Goal: Information Seeking & Learning: Check status

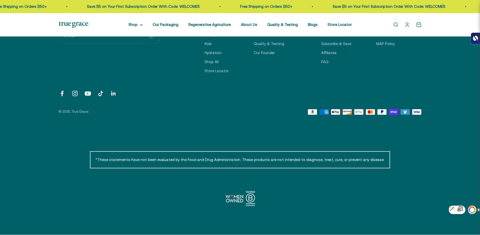
scroll to position [87, 0]
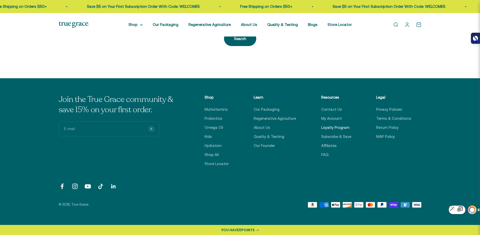
click at [342, 130] on link "Loyalty Program" at bounding box center [335, 128] width 28 height 6
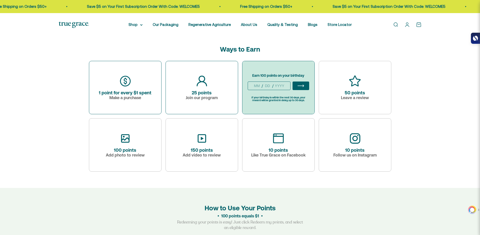
scroll to position [185, 0]
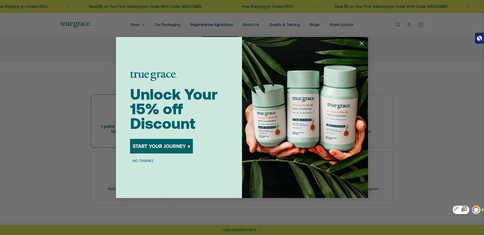
click at [361, 42] on circle "Close dialog" at bounding box center [361, 43] width 8 height 8
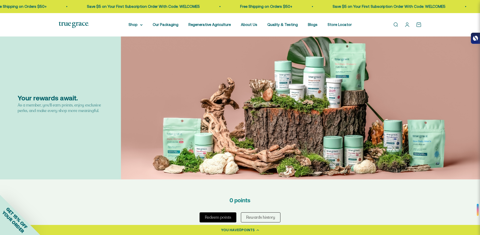
scroll to position [0, 0]
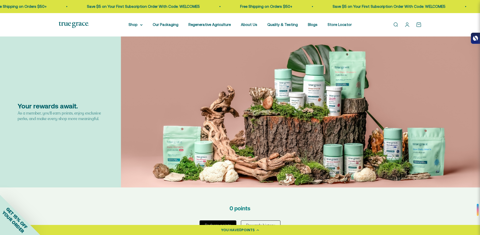
click at [453, 23] on div "Open navigation menu Open search Shop Multivitamins Women's Multivitamin Women'…" at bounding box center [240, 24] width 480 height 23
click at [408, 25] on link "Open account page" at bounding box center [408, 25] width 6 height 6
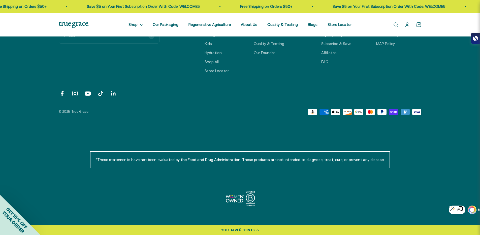
scroll to position [70, 0]
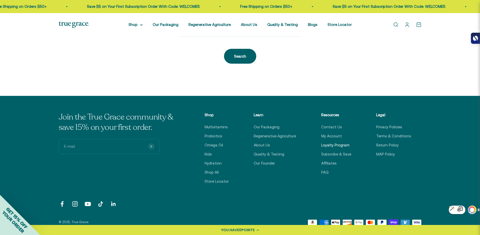
click at [326, 146] on link "Loyalty Program" at bounding box center [335, 145] width 28 height 6
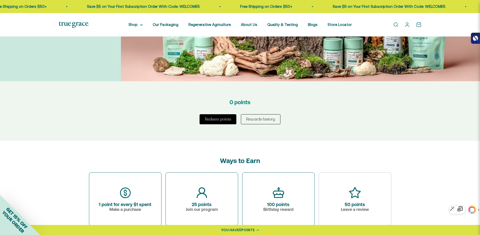
scroll to position [111, 0]
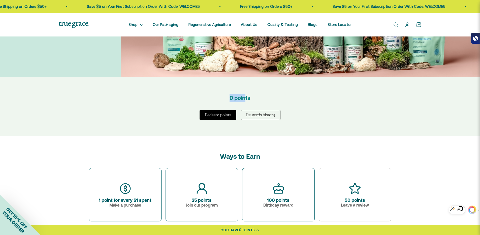
drag, startPoint x: 227, startPoint y: 97, endPoint x: 258, endPoint y: 98, distance: 31.0
click at [253, 98] on div "0 points" at bounding box center [240, 99] width 164 height 8
click at [258, 98] on div "0 points" at bounding box center [240, 99] width 164 height 8
click at [267, 116] on button "Rewards history" at bounding box center [261, 115] width 40 height 10
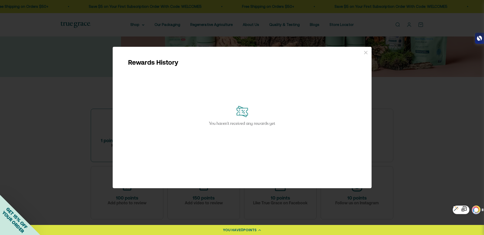
click at [135, 117] on div "You haven’t received any rewards yet" at bounding box center [242, 116] width 259 height 101
click at [439, 134] on div "Rewards History You haven’t received any rewards yet" at bounding box center [242, 117] width 484 height 235
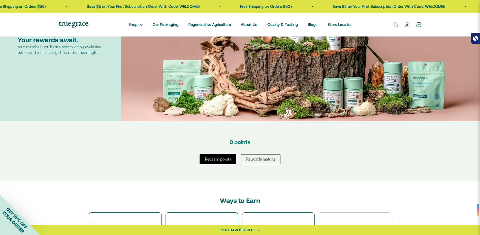
scroll to position [92, 0]
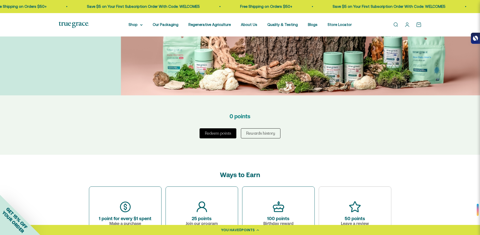
click at [257, 230] on icon at bounding box center [258, 231] width 3 height 2
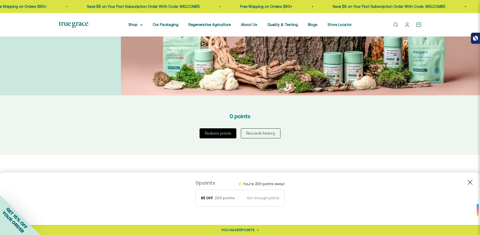
click at [249, 231] on span "POINTS" at bounding box center [247, 230] width 13 height 5
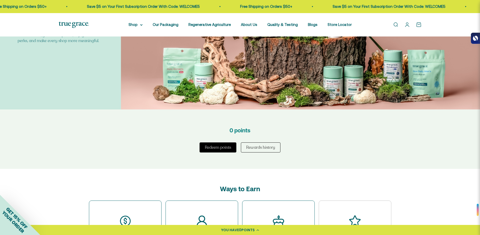
scroll to position [95, 0]
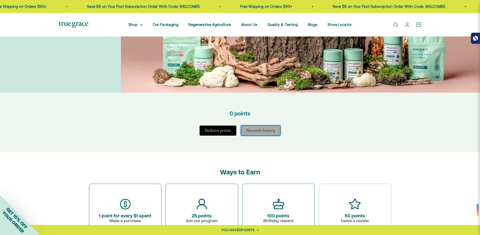
click at [259, 132] on button "Rewards history" at bounding box center [261, 131] width 40 height 10
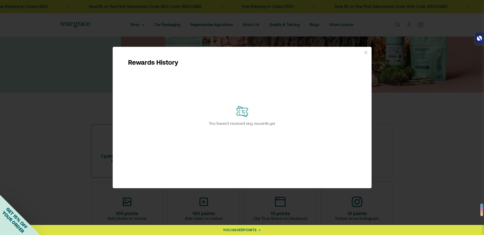
click at [406, 95] on div "Rewards History You haven’t received any rewards yet" at bounding box center [242, 117] width 484 height 235
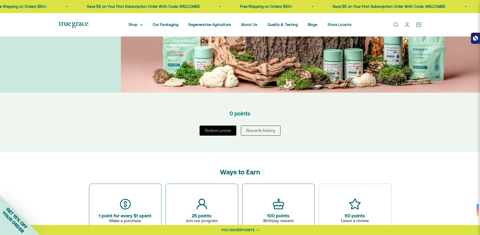
scroll to position [0, 0]
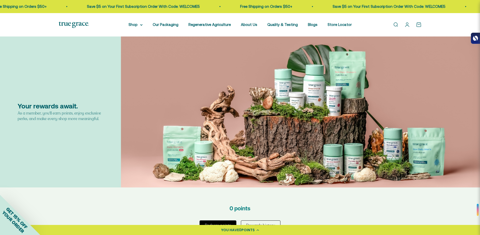
click at [407, 26] on link "Open account page" at bounding box center [408, 25] width 6 height 6
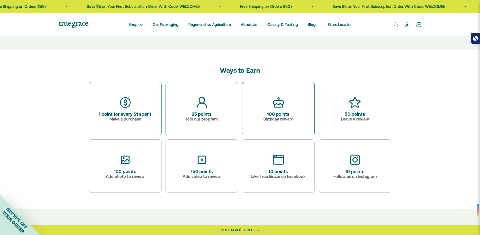
scroll to position [203, 0]
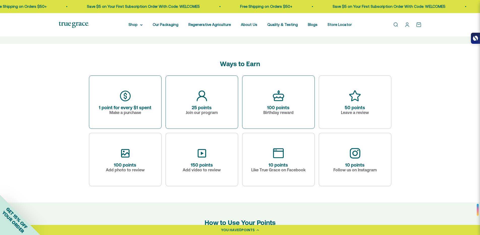
click at [18, 220] on span "GET 15% OFF" at bounding box center [16, 218] width 23 height 23
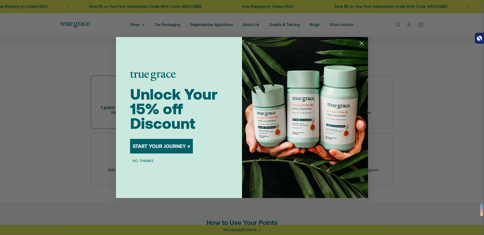
click at [51, 124] on div "Close dialog Unlock Your 15% off Discount START YOUR JOURNEY → NO THANKS Submit" at bounding box center [242, 117] width 484 height 235
click at [364, 41] on circle "Close dialog" at bounding box center [361, 43] width 8 height 8
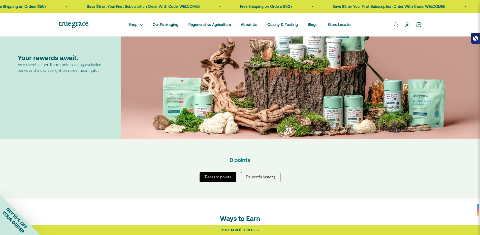
scroll to position [0, 0]
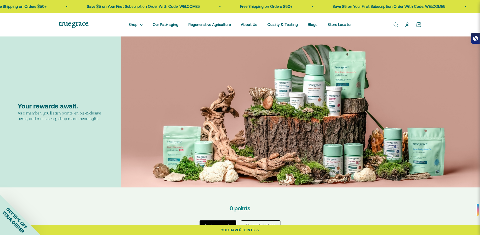
click at [110, 30] on div "Open navigation menu Open search Shop Multivitamins Women's Multivitamin Women'…" at bounding box center [240, 24] width 480 height 23
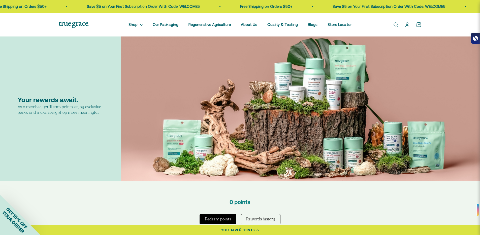
scroll to position [39, 0]
